Goal: Information Seeking & Learning: Learn about a topic

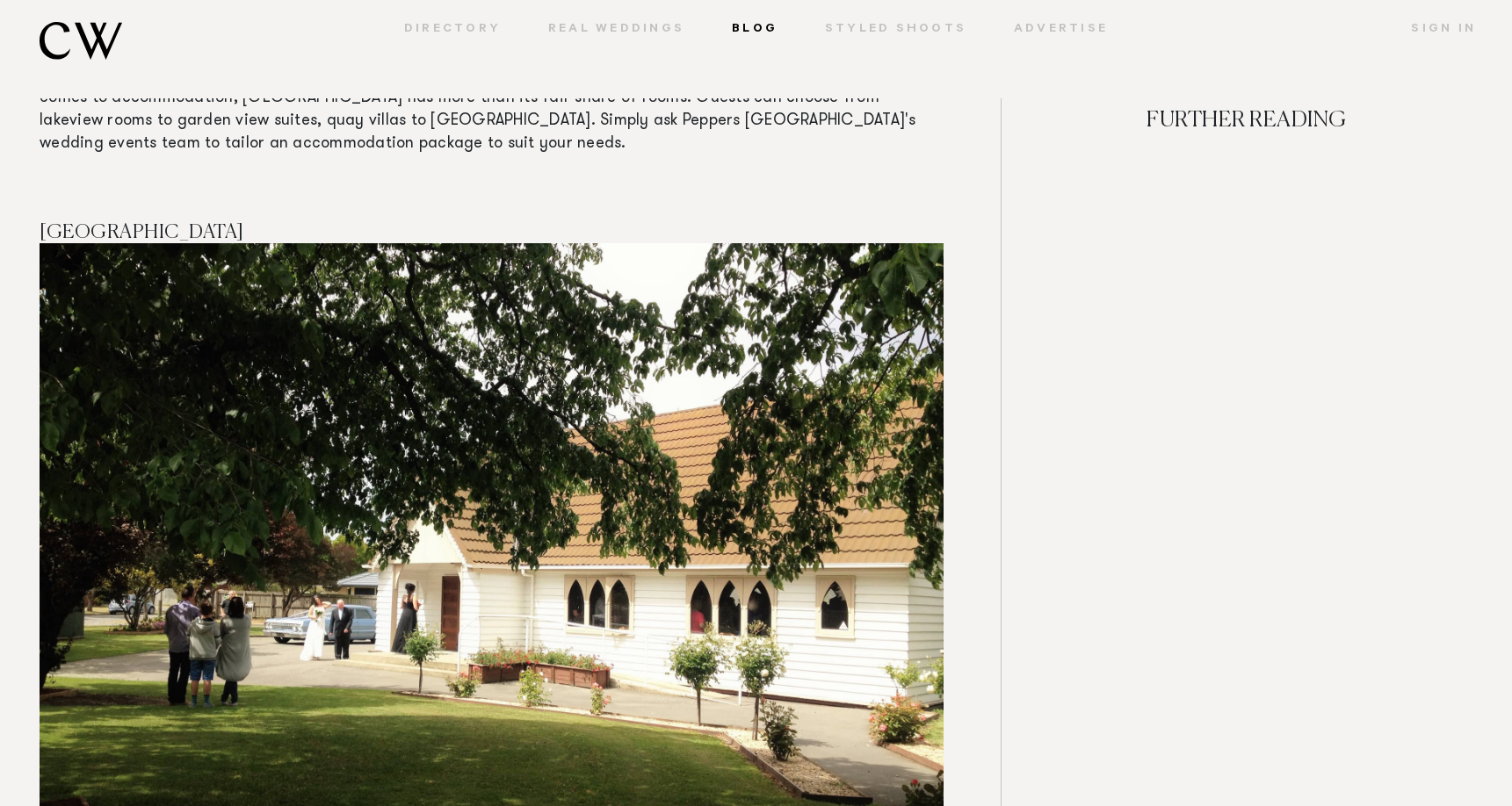
scroll to position [6410, 0]
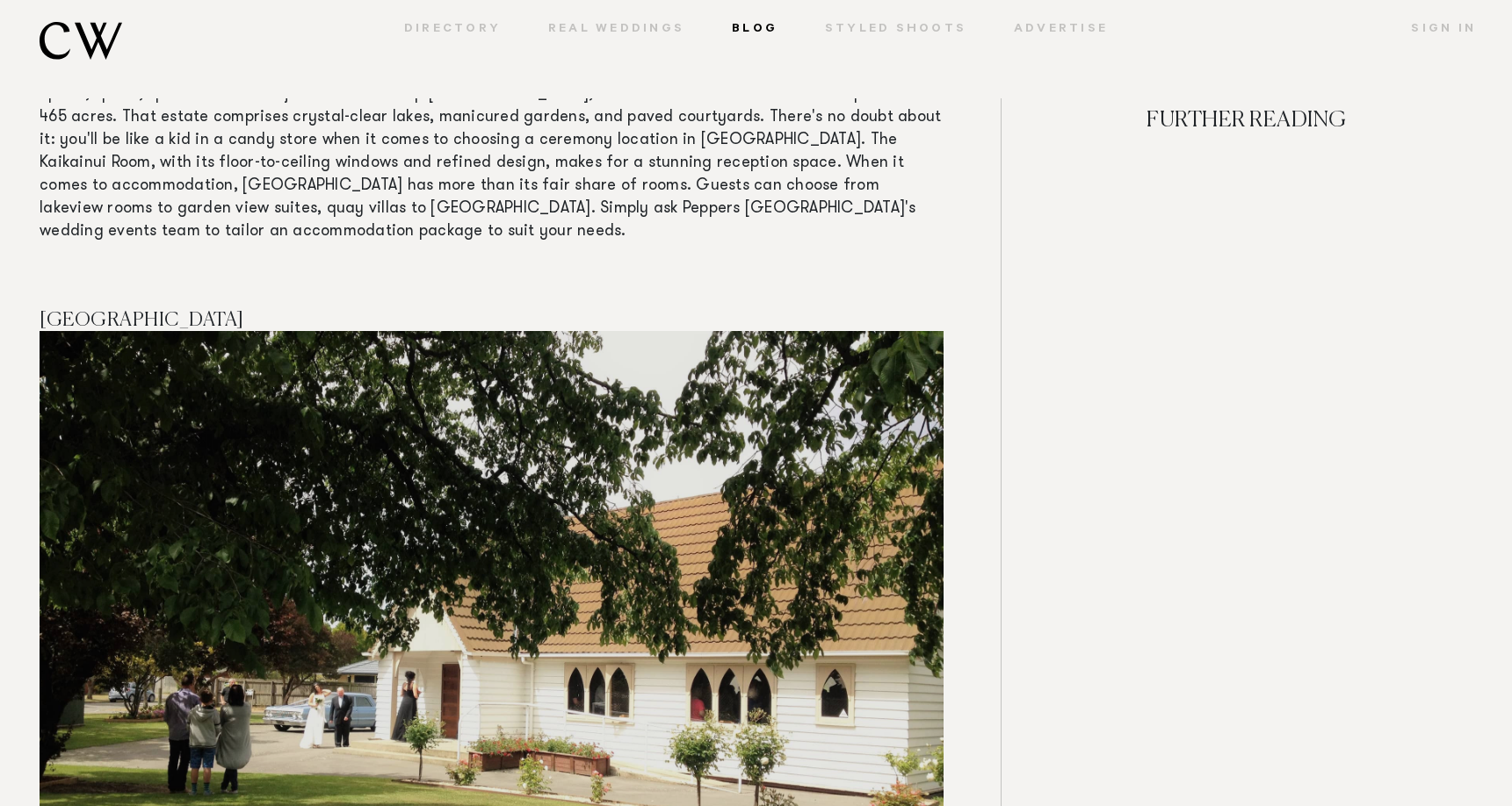
click at [124, 331] on img at bounding box center [491, 670] width 904 height 678
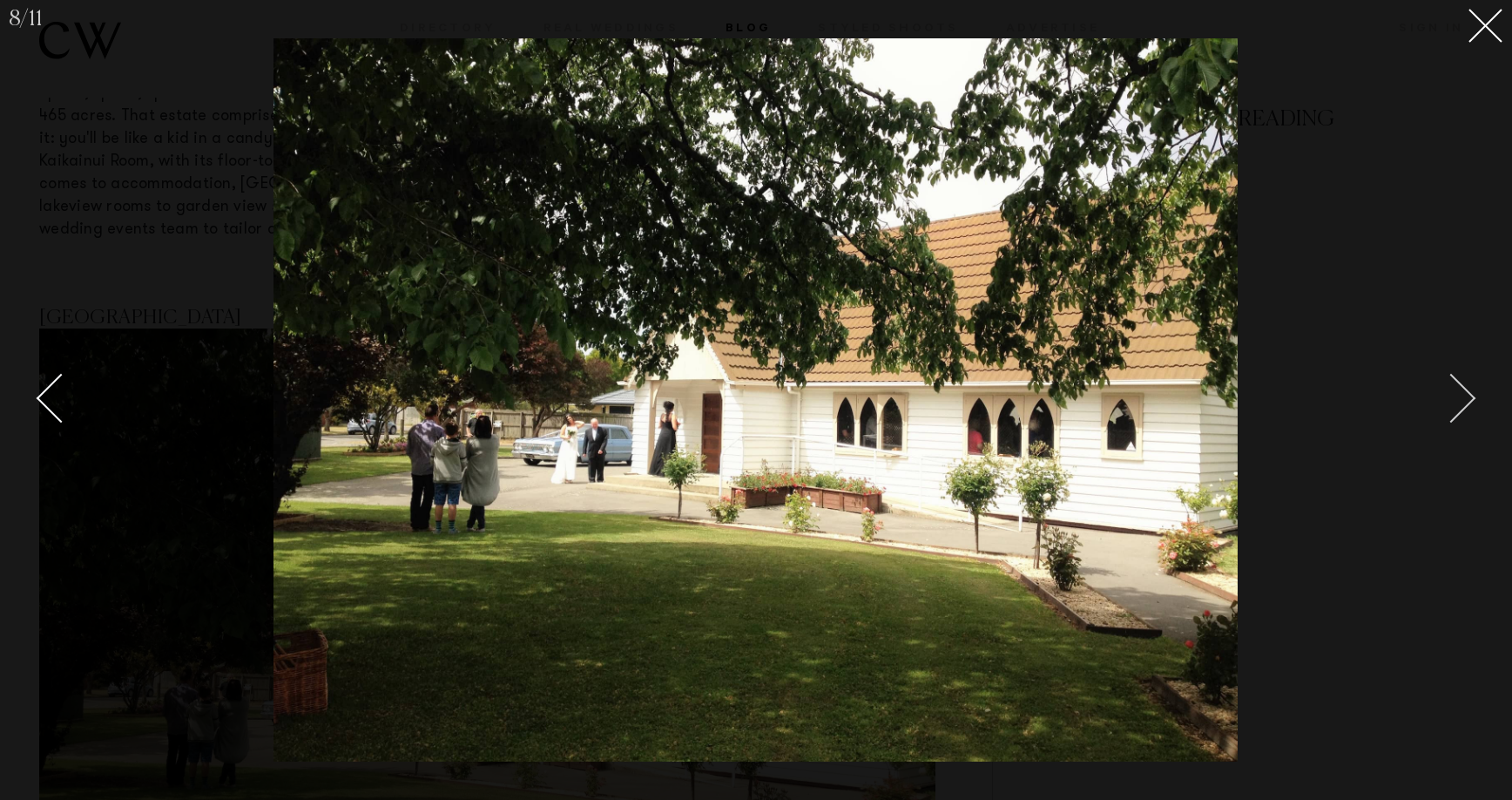
click at [1453, 388] on div "Next slide" at bounding box center [1452, 399] width 50 height 50
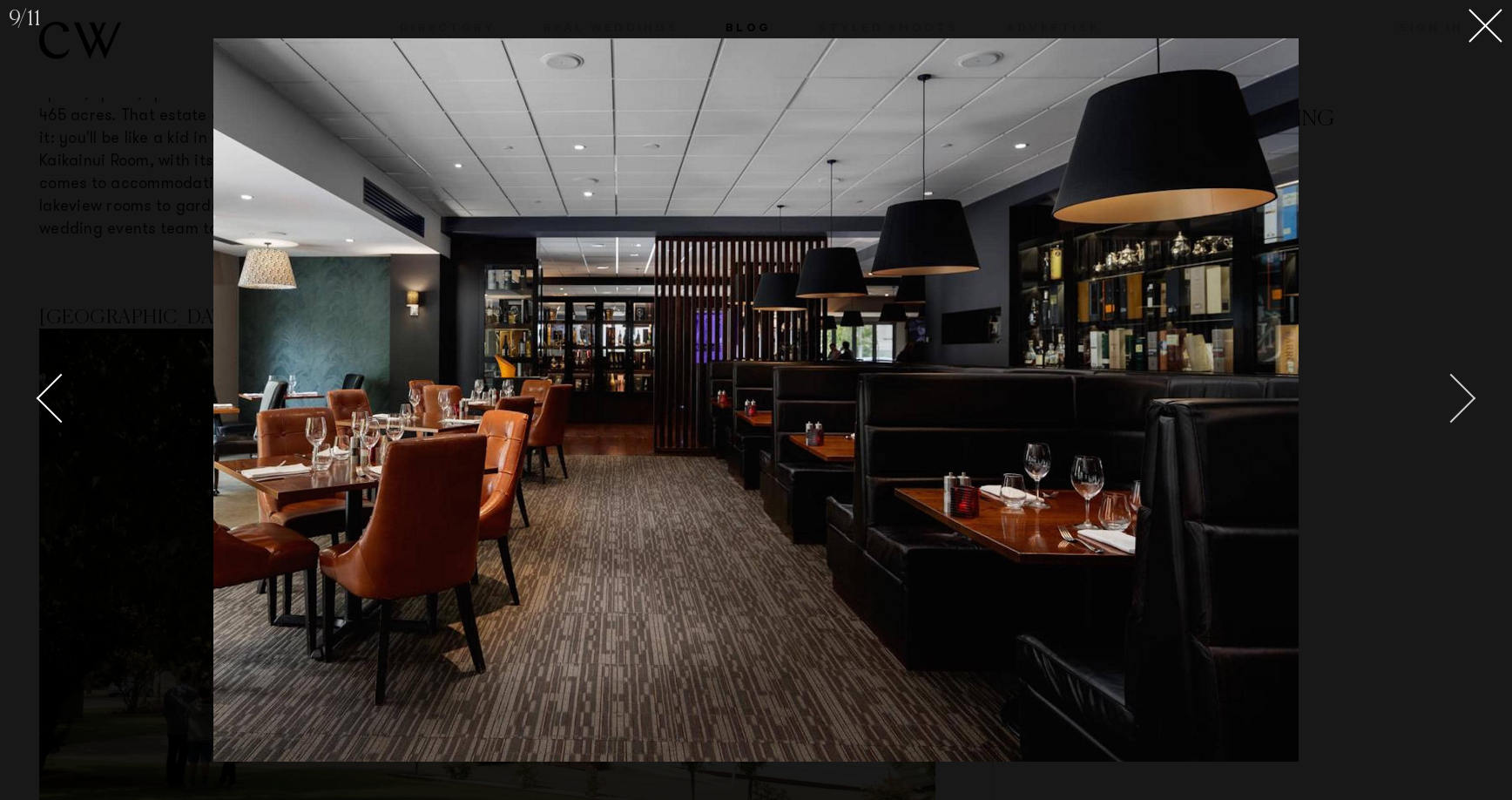
click at [1461, 398] on div "Next slide" at bounding box center [1452, 399] width 50 height 50
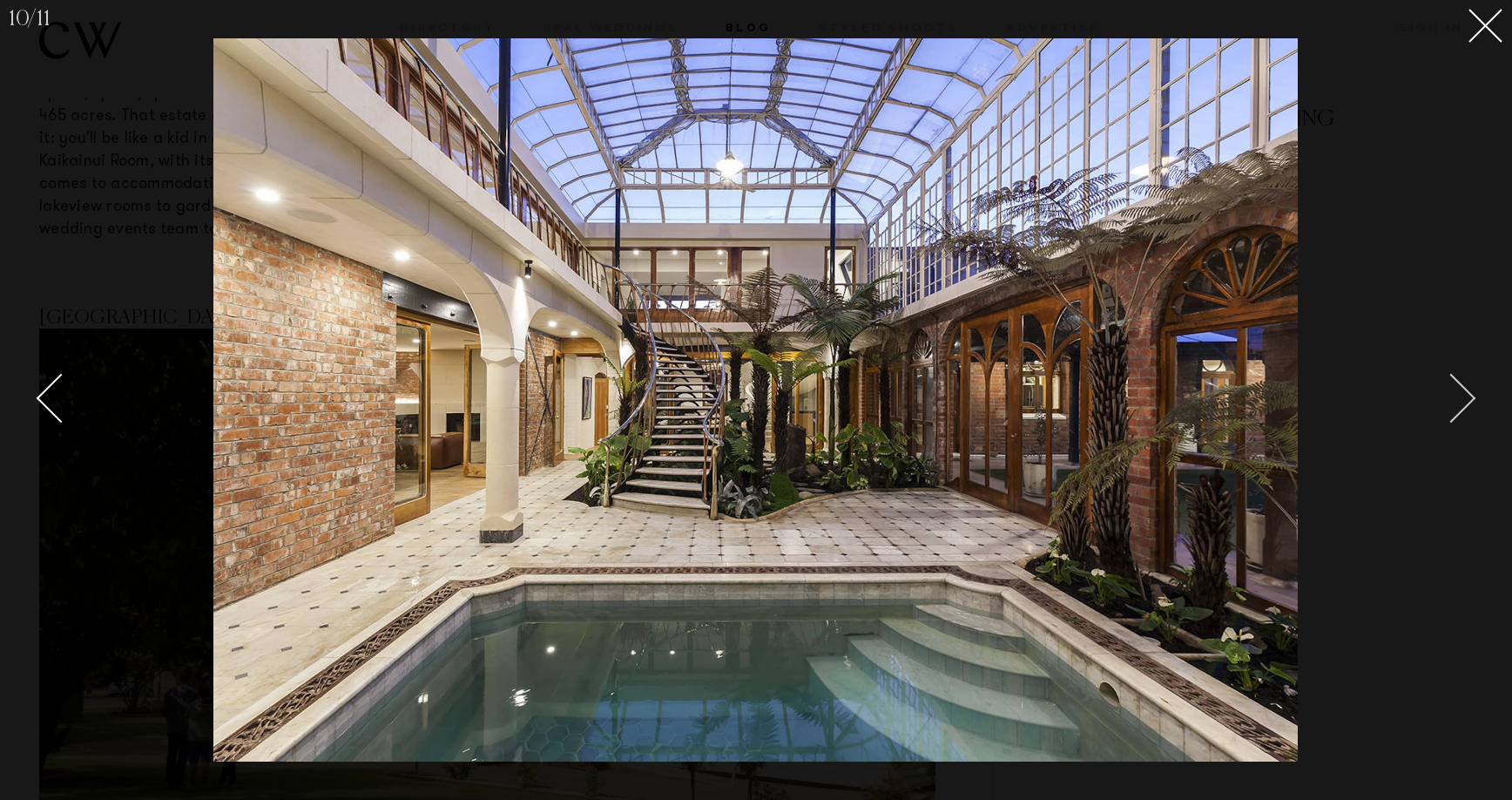
click at [1461, 398] on div "Next slide" at bounding box center [1452, 399] width 50 height 50
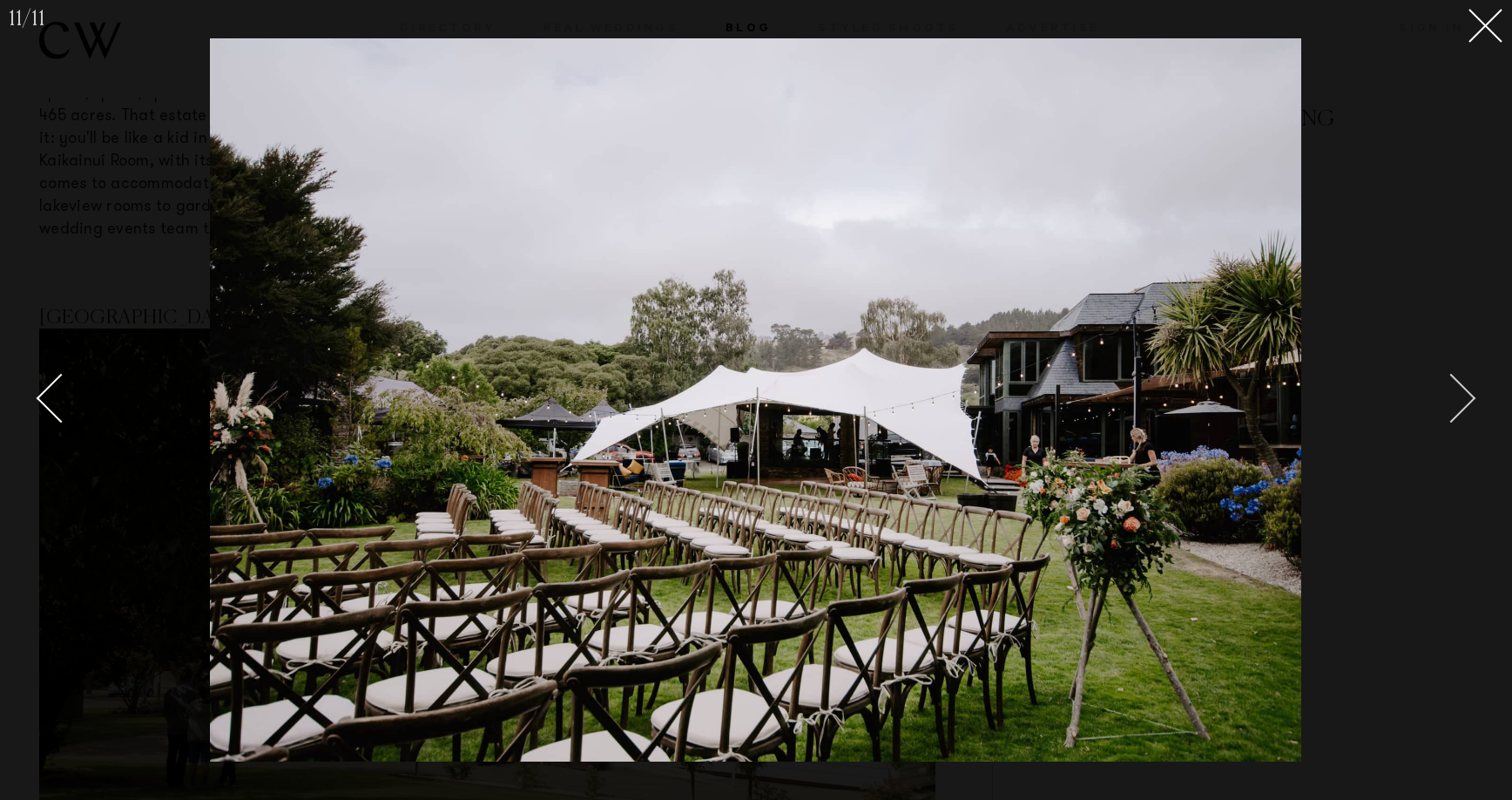
click at [1461, 398] on div "Next slide" at bounding box center [1452, 399] width 50 height 50
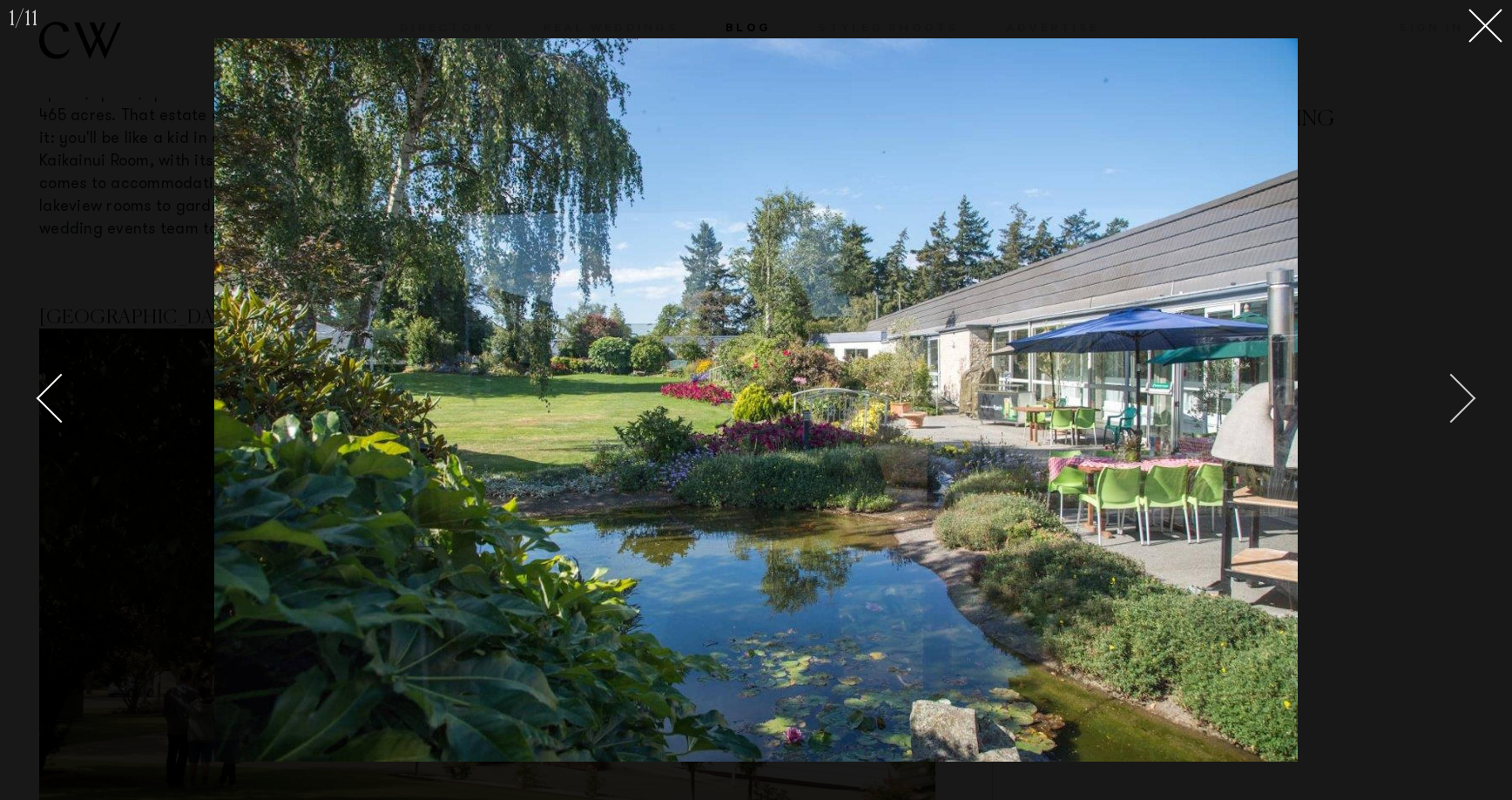
click at [1454, 387] on div "Next slide" at bounding box center [1452, 399] width 50 height 50
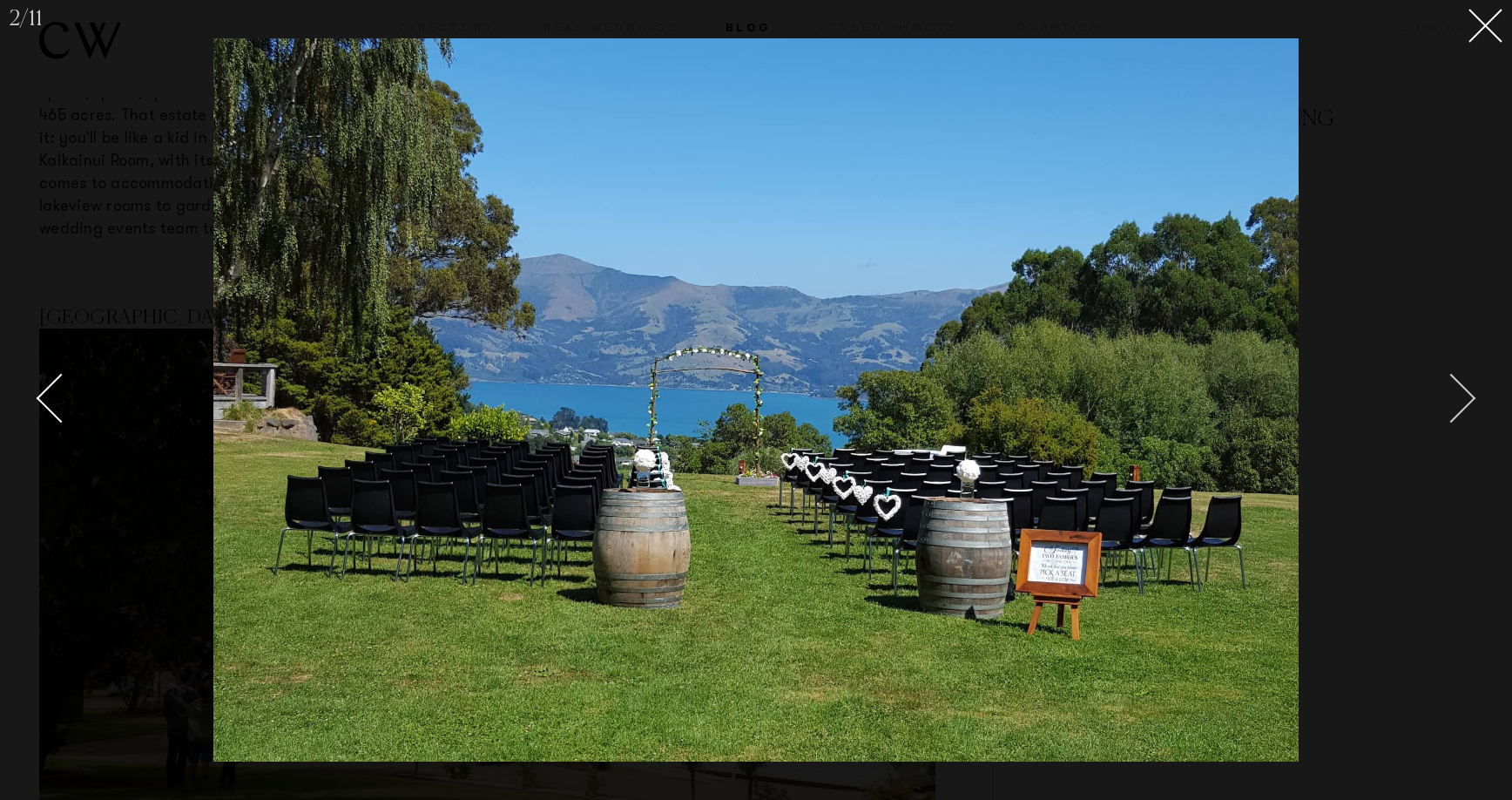
click at [1454, 387] on div "Next slide" at bounding box center [1452, 399] width 50 height 50
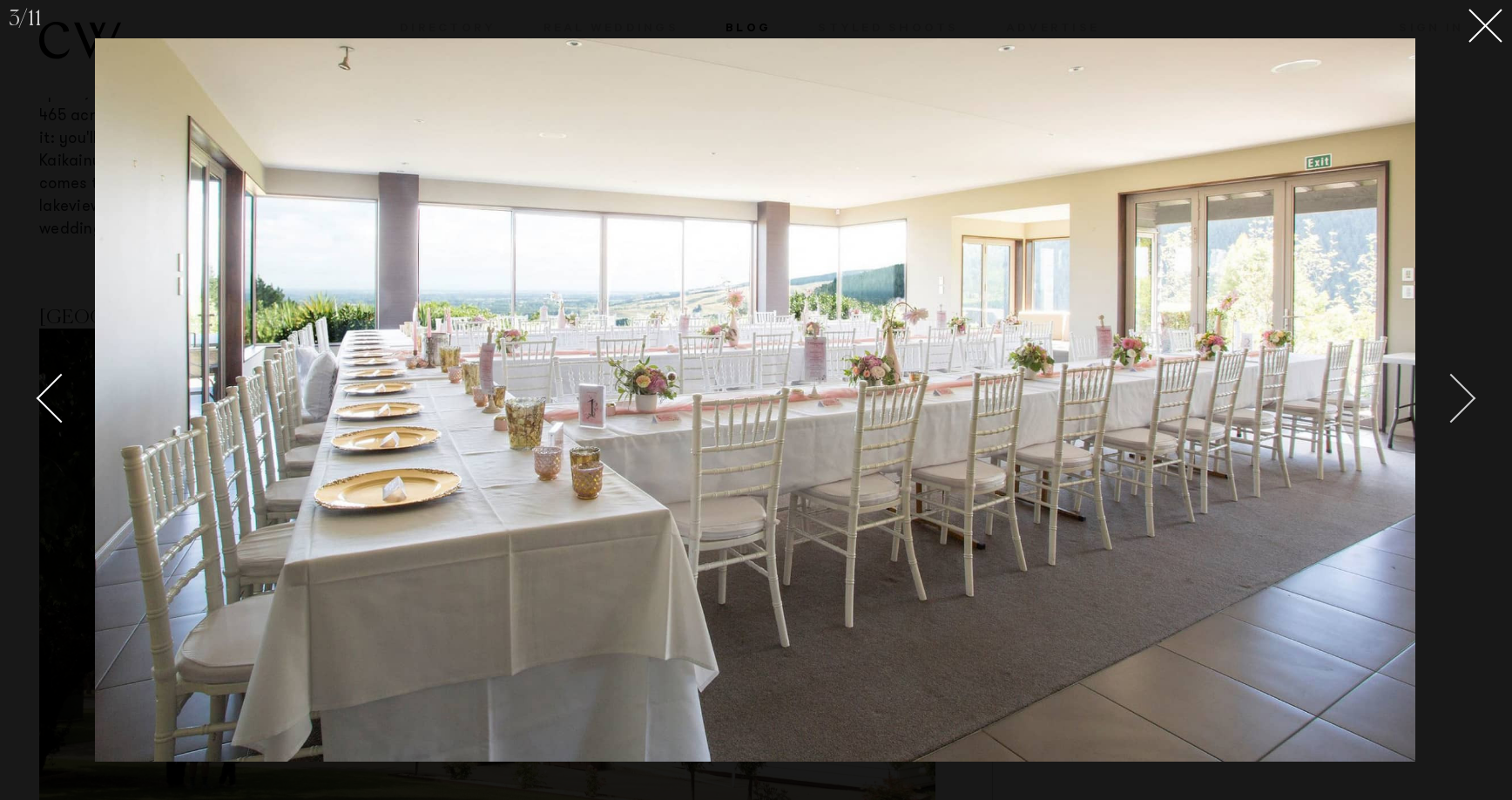
click at [1454, 387] on div "Next slide" at bounding box center [1452, 399] width 50 height 50
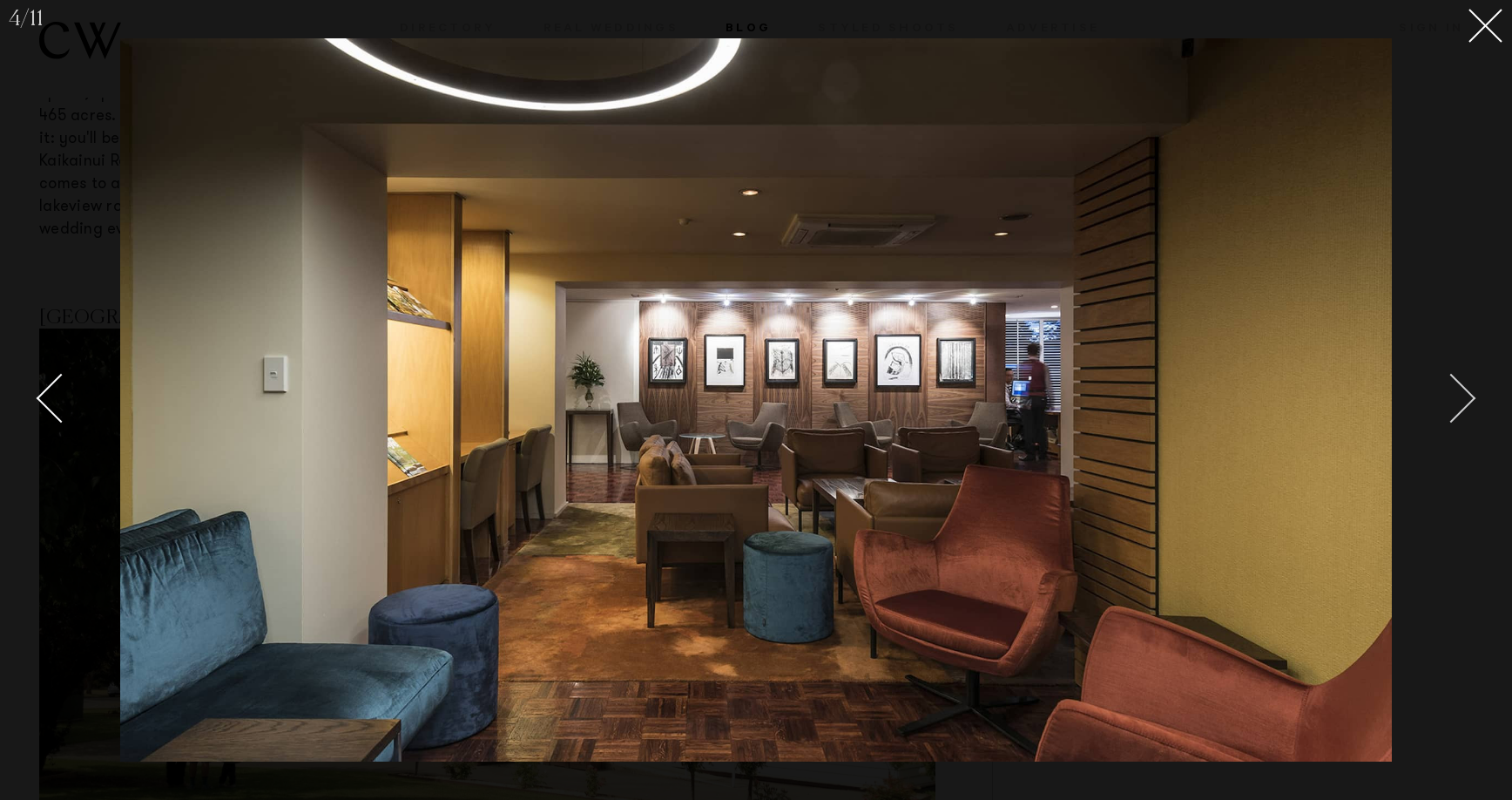
click at [1454, 387] on div "Next slide" at bounding box center [1452, 399] width 50 height 50
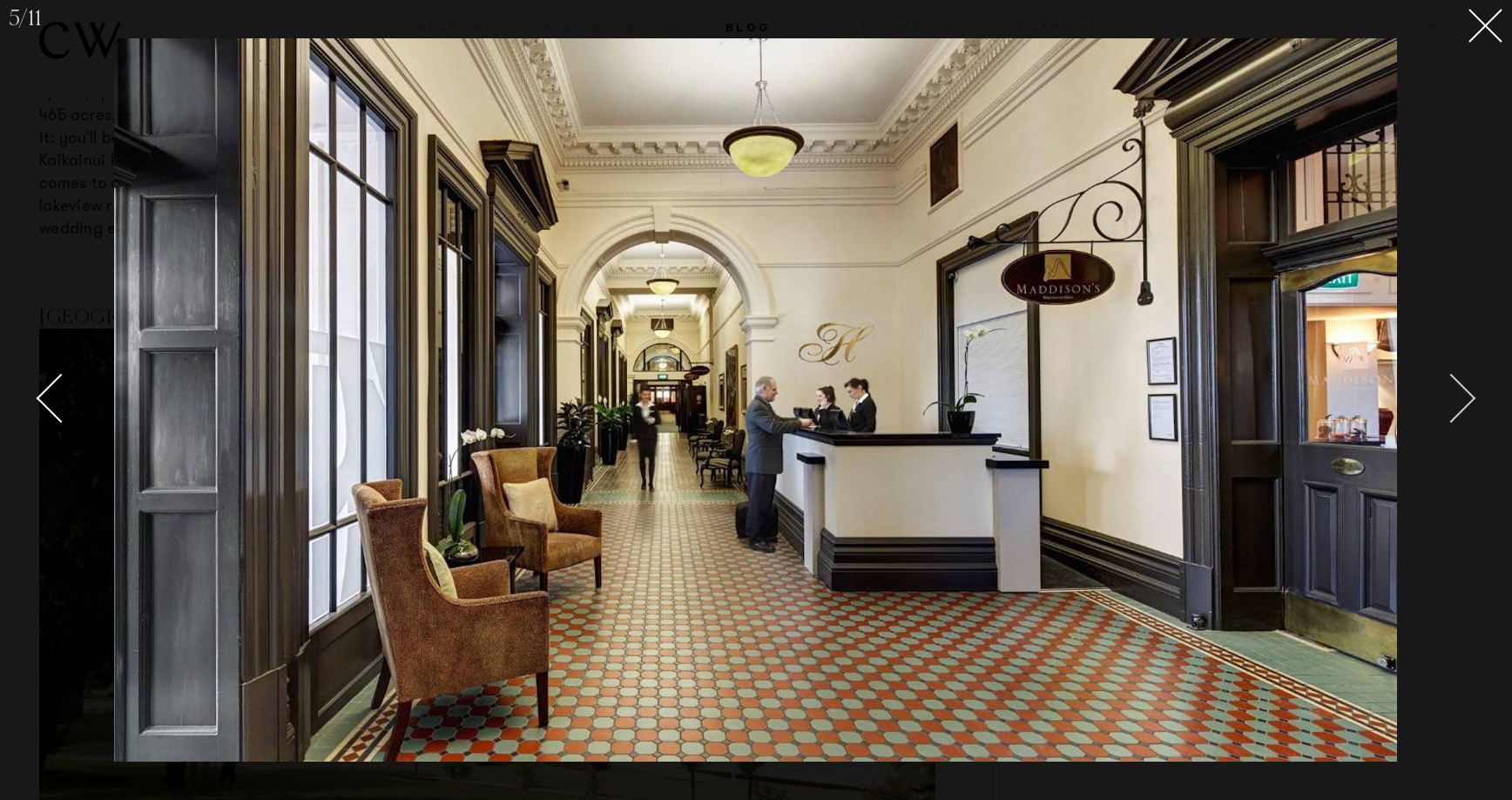
click at [1454, 387] on div "Next slide" at bounding box center [1452, 399] width 50 height 50
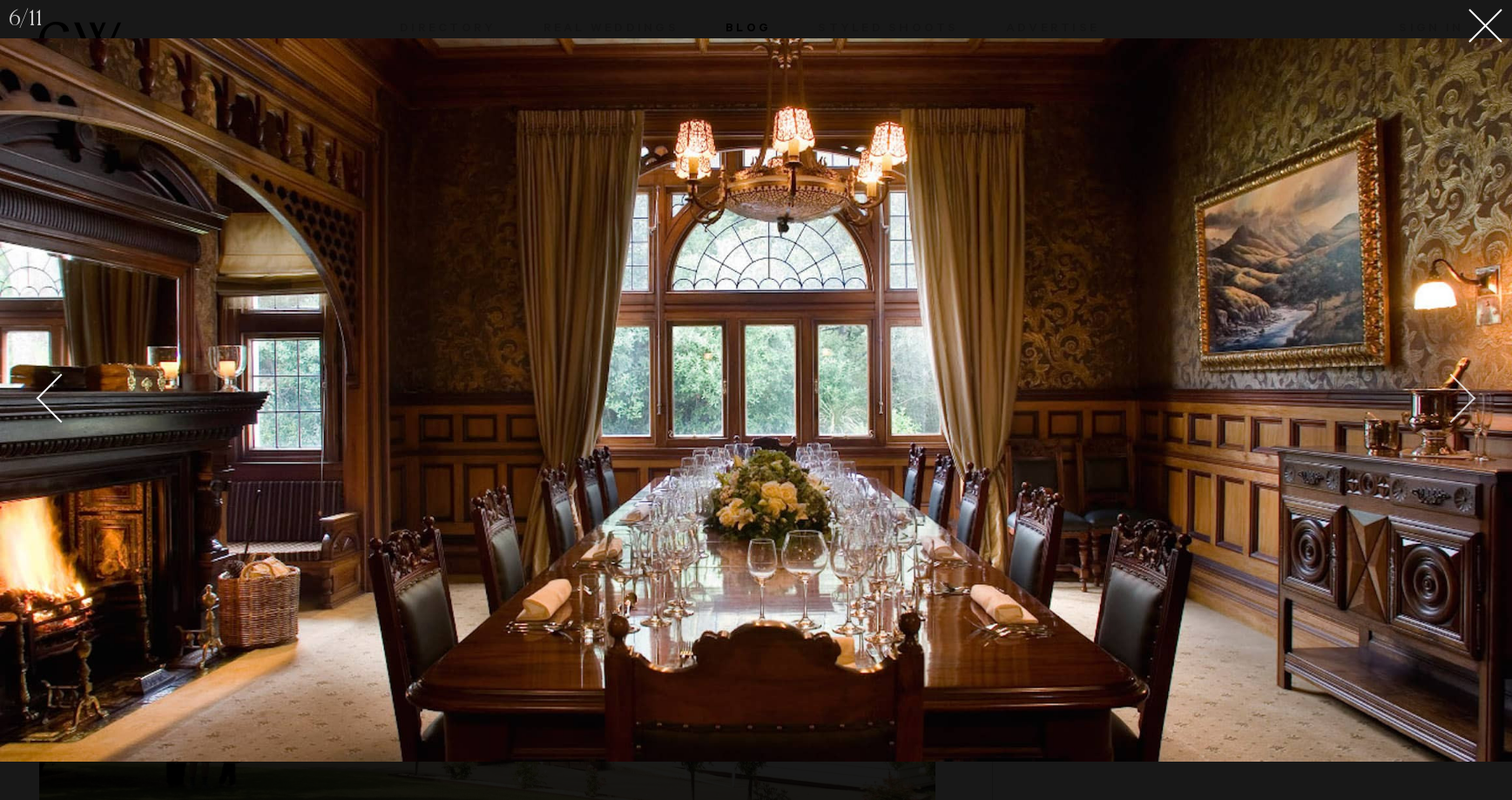
click at [1454, 387] on div "Next slide" at bounding box center [1452, 399] width 50 height 50
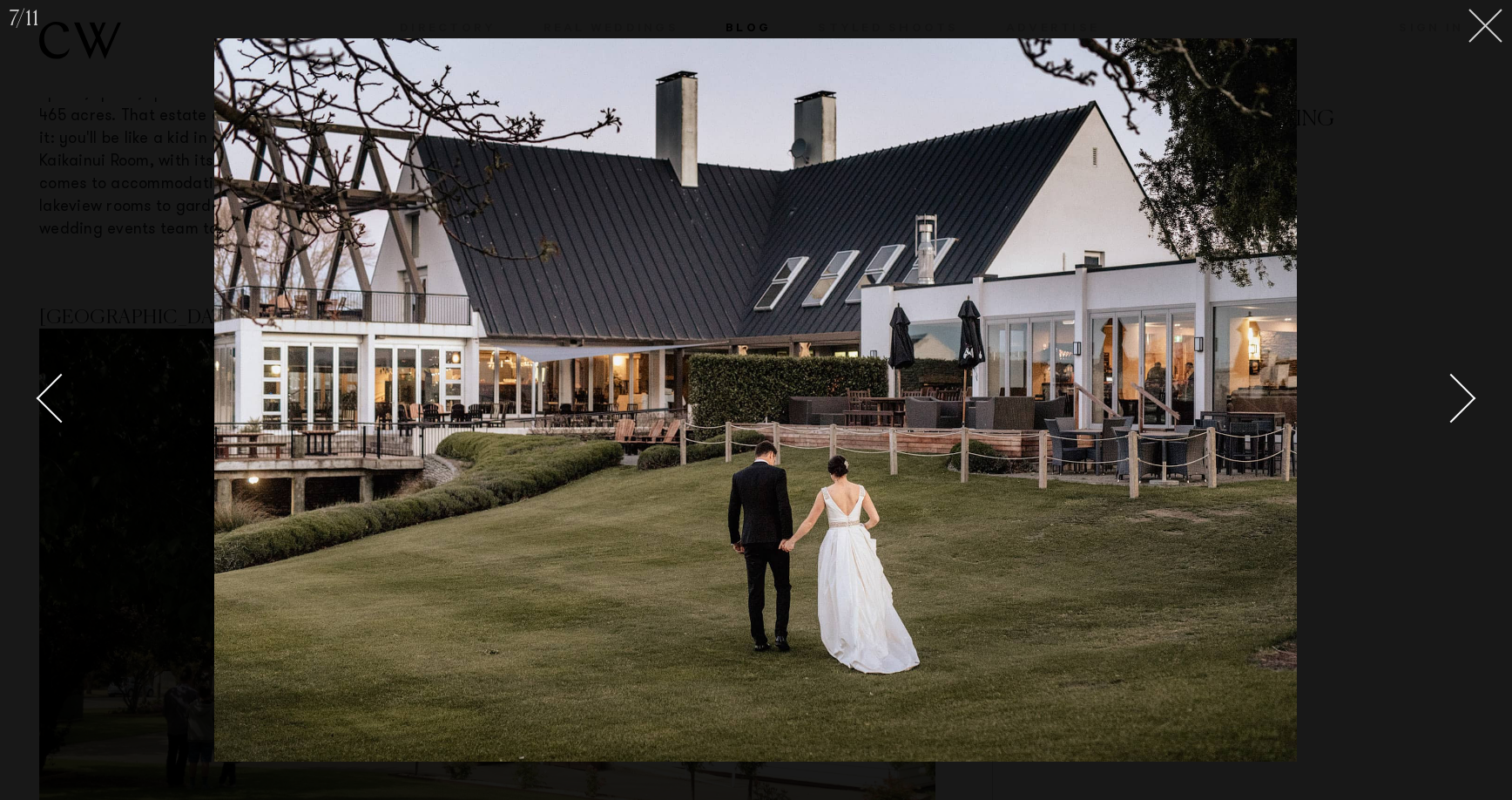
click at [1472, 31] on icon at bounding box center [1486, 26] width 35 height 35
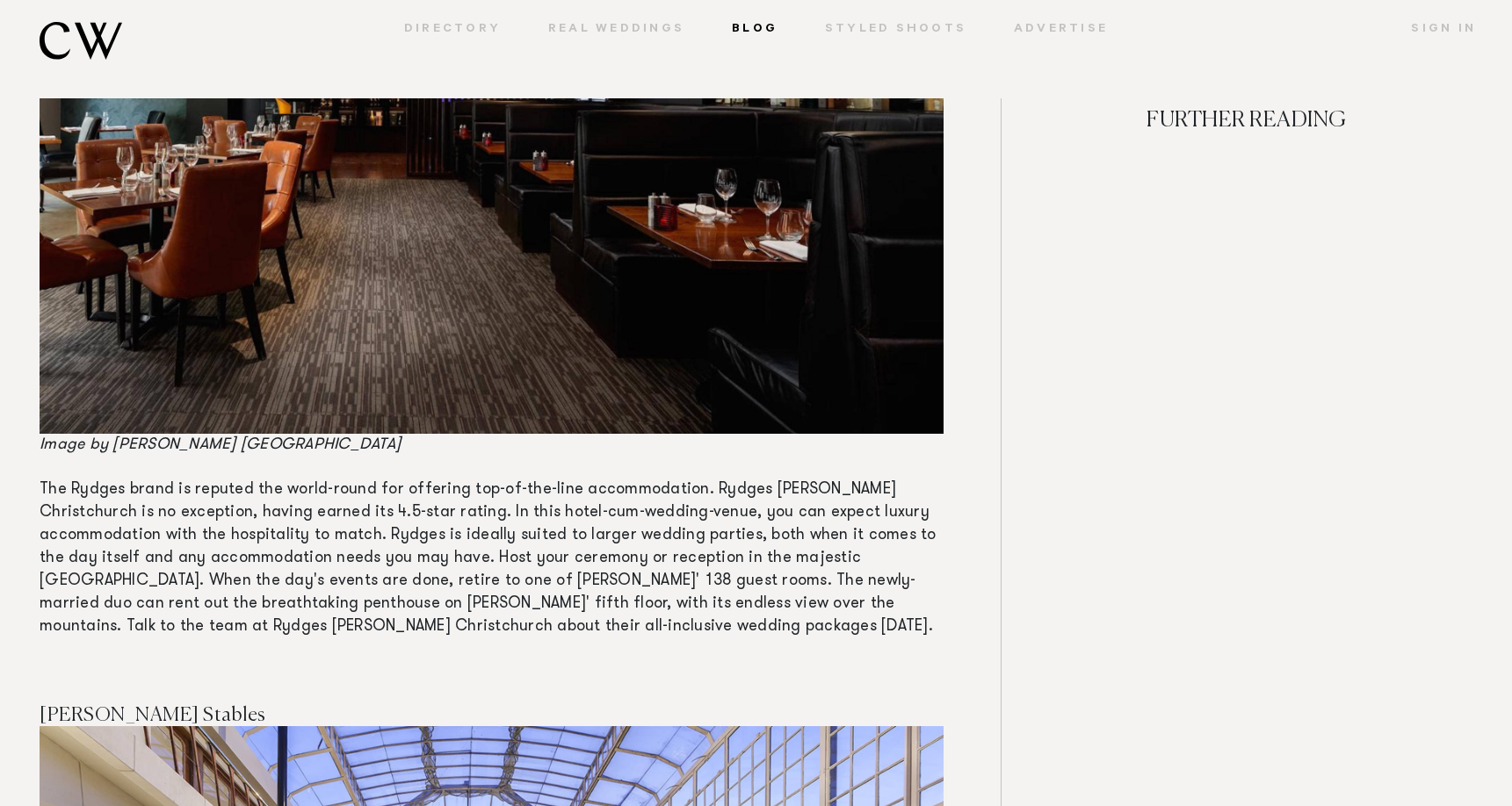
scroll to position [8166, 0]
